Goal: Check status: Check status

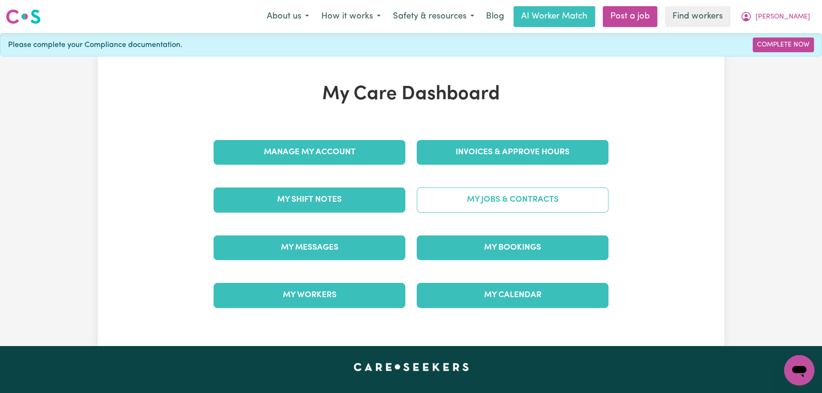
click at [474, 199] on link "My Jobs & Contracts" at bounding box center [513, 200] width 192 height 25
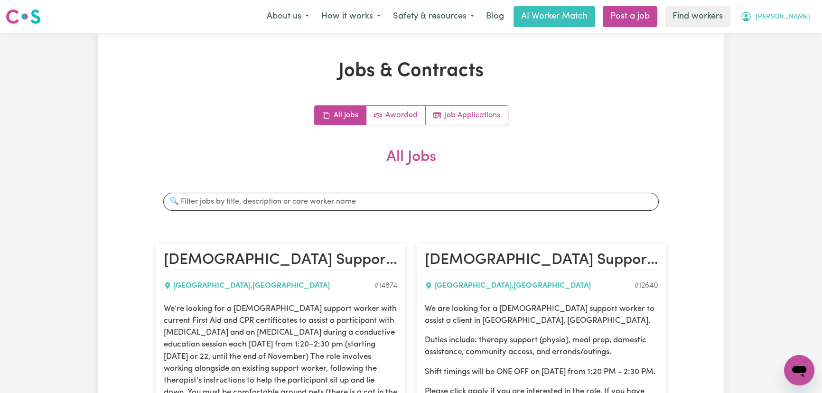
click at [752, 16] on icon "My Account" at bounding box center [746, 16] width 11 height 11
click at [802, 41] on link "My Dashboard" at bounding box center [778, 37] width 75 height 18
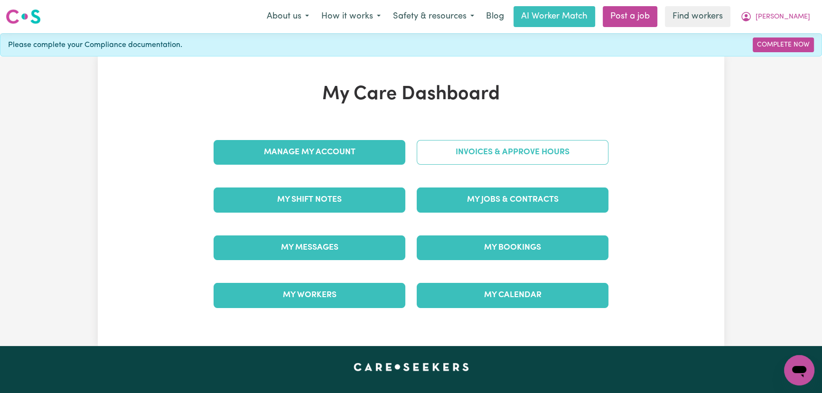
click at [548, 145] on link "Invoices & Approve Hours" at bounding box center [513, 152] width 192 height 25
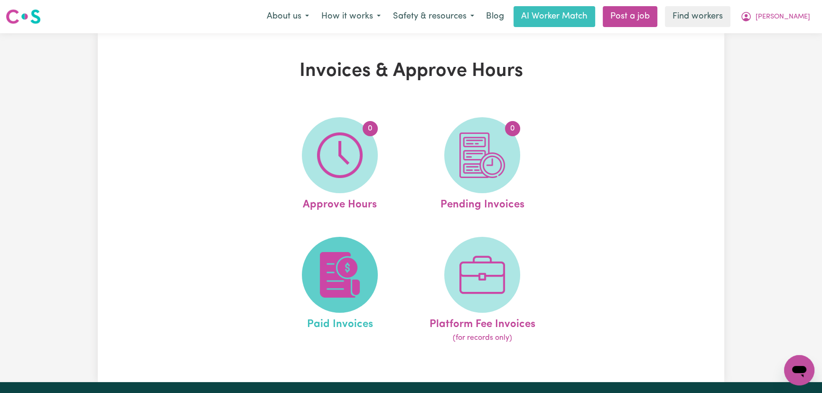
click at [321, 260] on img at bounding box center [340, 275] width 46 height 46
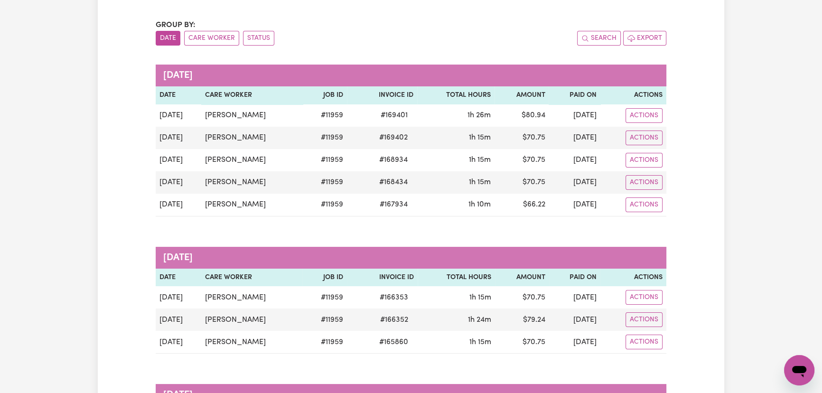
scroll to position [129, 0]
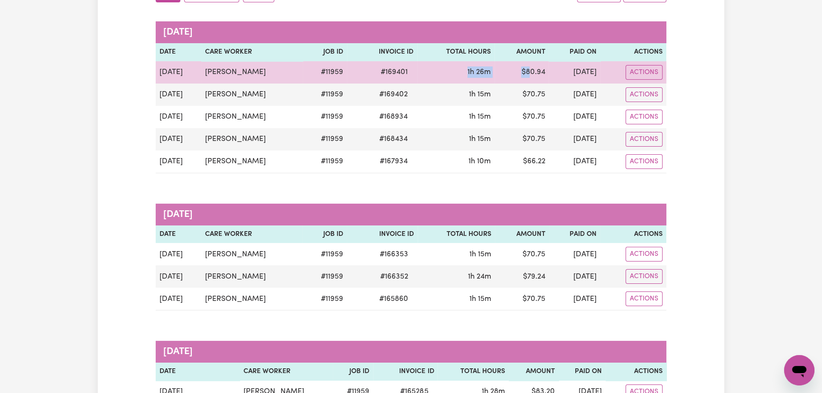
drag, startPoint x: 494, startPoint y: 69, endPoint x: 513, endPoint y: 70, distance: 18.5
click at [513, 70] on tr "[DATE] [PERSON_NAME] # 11959 # 169401 1h 26m $ 80.94 [DATE] Actions" at bounding box center [411, 72] width 511 height 22
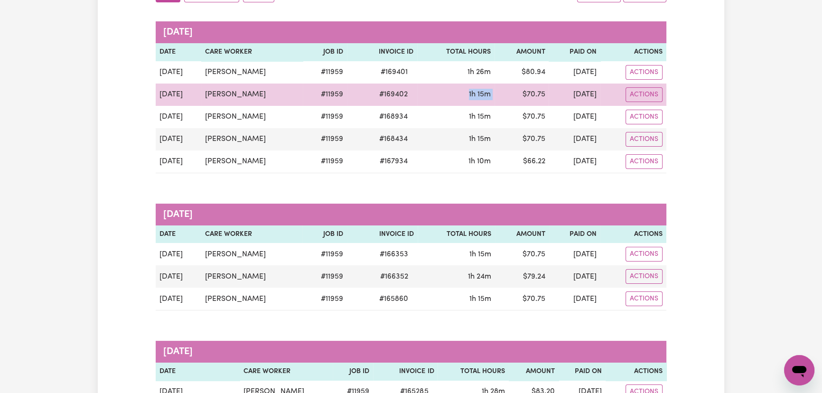
drag, startPoint x: 451, startPoint y: 100, endPoint x: 500, endPoint y: 100, distance: 49.4
click at [500, 100] on tr "[DATE] Kit [PERSON_NAME] # 11959 # 169402 1h 15m $ 70.75 [DATE] Actions" at bounding box center [411, 95] width 511 height 22
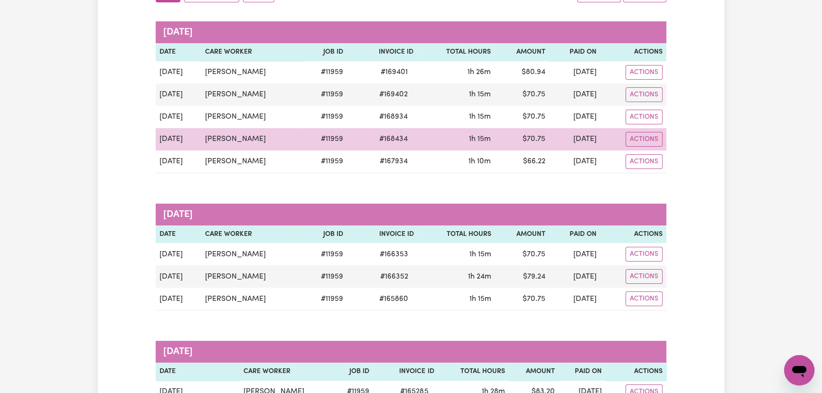
drag, startPoint x: 442, startPoint y: 136, endPoint x: 511, endPoint y: 139, distance: 69.4
click at [511, 136] on tr "[DATE] Kit [PERSON_NAME] # 11959 # 168434 1h 15m $ 70.75 [DATE] Actions" at bounding box center [411, 139] width 511 height 22
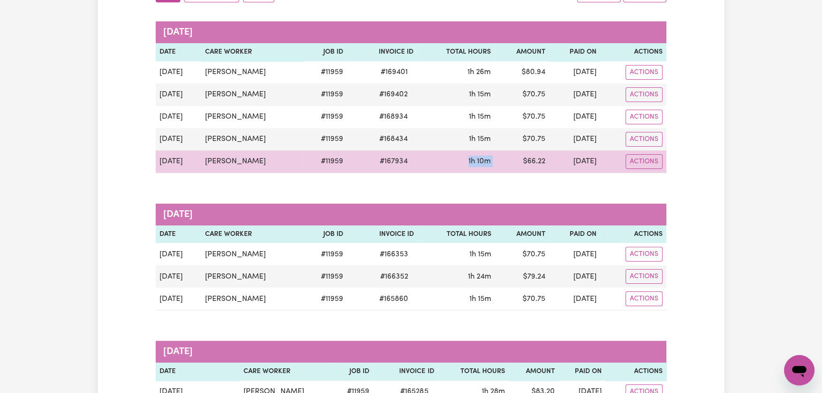
drag, startPoint x: 441, startPoint y: 160, endPoint x: 503, endPoint y: 159, distance: 62.2
click at [503, 159] on tr "[DATE] Kit [PERSON_NAME] # 11959 # 167934 1h 10m $ 66.22 [DATE] Actions" at bounding box center [411, 161] width 511 height 23
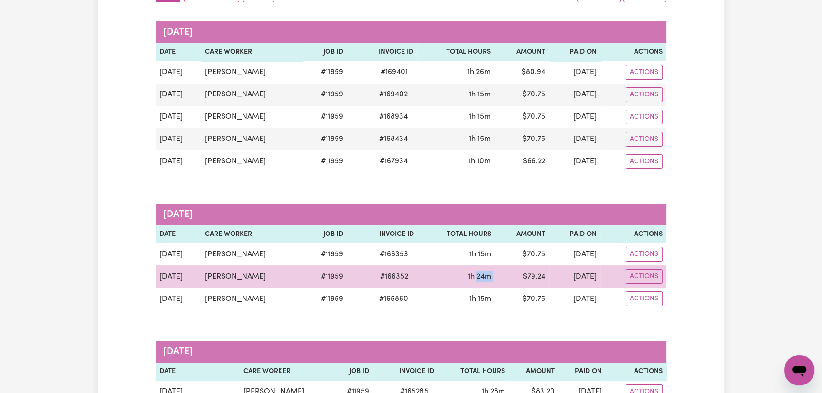
drag, startPoint x: 457, startPoint y: 268, endPoint x: 502, endPoint y: 272, distance: 45.3
click at [503, 272] on tr "[DATE] [PERSON_NAME] # 11959 # 166352 1h 24m $ 79.24 [DATE] Actions" at bounding box center [411, 276] width 511 height 22
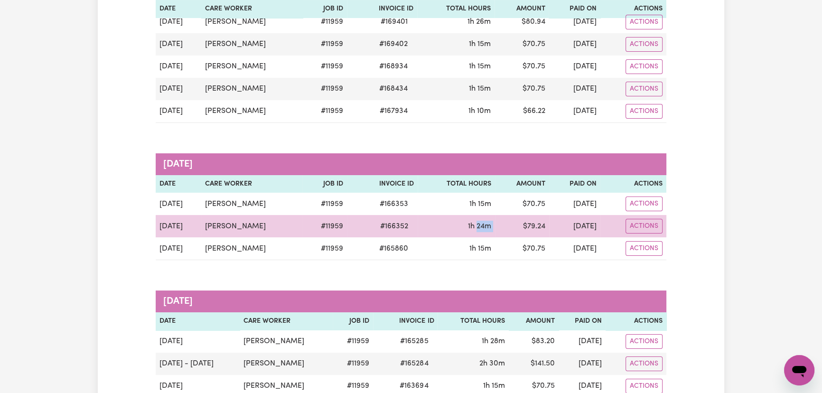
scroll to position [259, 0]
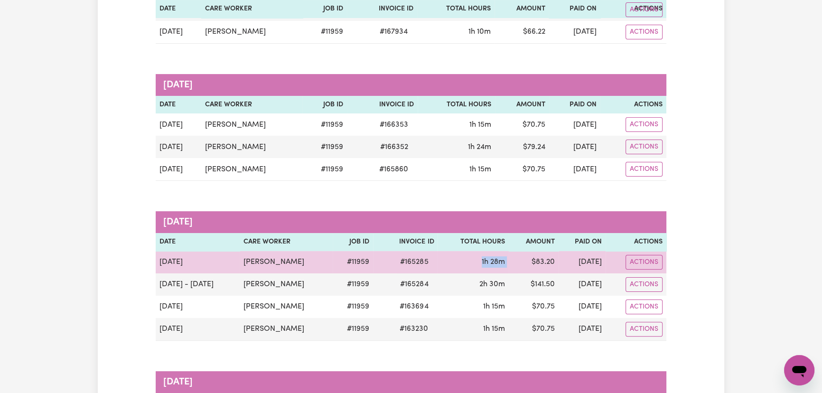
drag, startPoint x: 457, startPoint y: 258, endPoint x: 505, endPoint y: 256, distance: 48.0
click at [505, 256] on tr "[DATE] [PERSON_NAME] # 11959 # 165285 1h 28m $ 83.20 [DATE] Actions" at bounding box center [411, 262] width 511 height 22
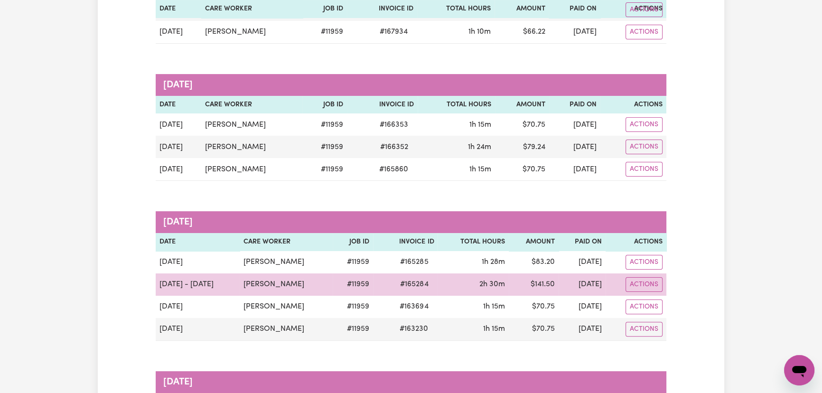
click at [474, 291] on td "2h 30m" at bounding box center [473, 284] width 71 height 22
click at [280, 291] on td "[PERSON_NAME]" at bounding box center [286, 284] width 93 height 22
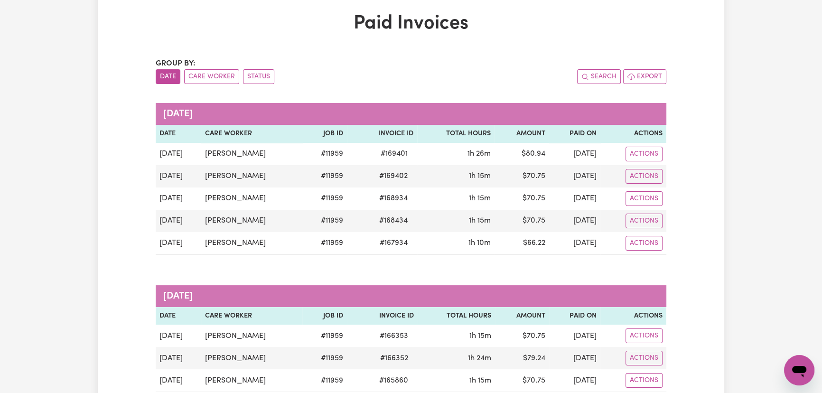
scroll to position [0, 0]
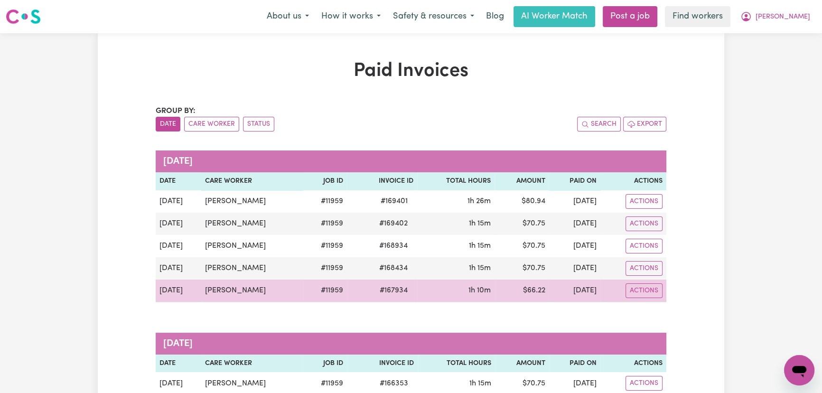
click at [519, 280] on td "$ 66.22" at bounding box center [522, 291] width 54 height 23
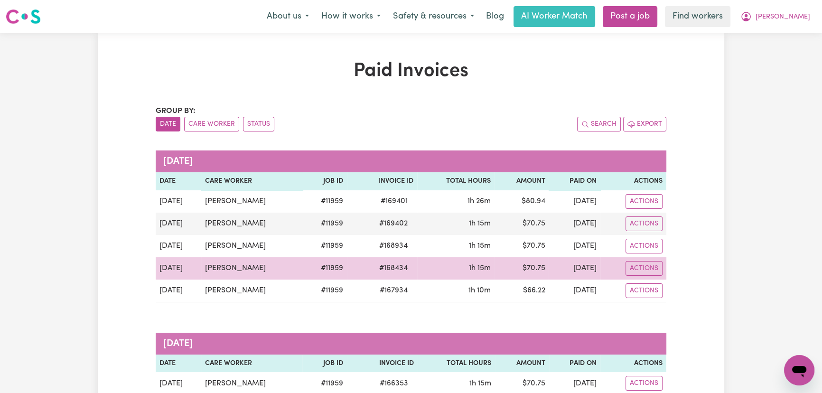
click at [519, 271] on td "$ 70.75" at bounding box center [522, 268] width 54 height 22
click at [373, 278] on tbody "[DATE] [PERSON_NAME] # 11959 # 169401 1h 26m $ 80.94 [DATE] Actions [DATE] Kit …" at bounding box center [411, 246] width 511 height 112
